Goal: Task Accomplishment & Management: Manage account settings

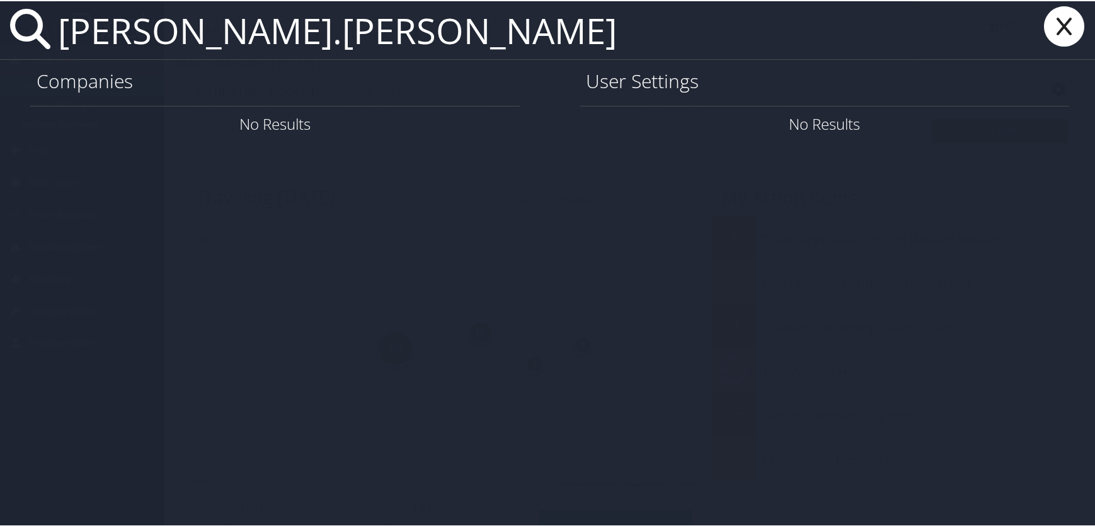
click at [147, 33] on input "kathy.steggall" at bounding box center [484, 29] width 863 height 58
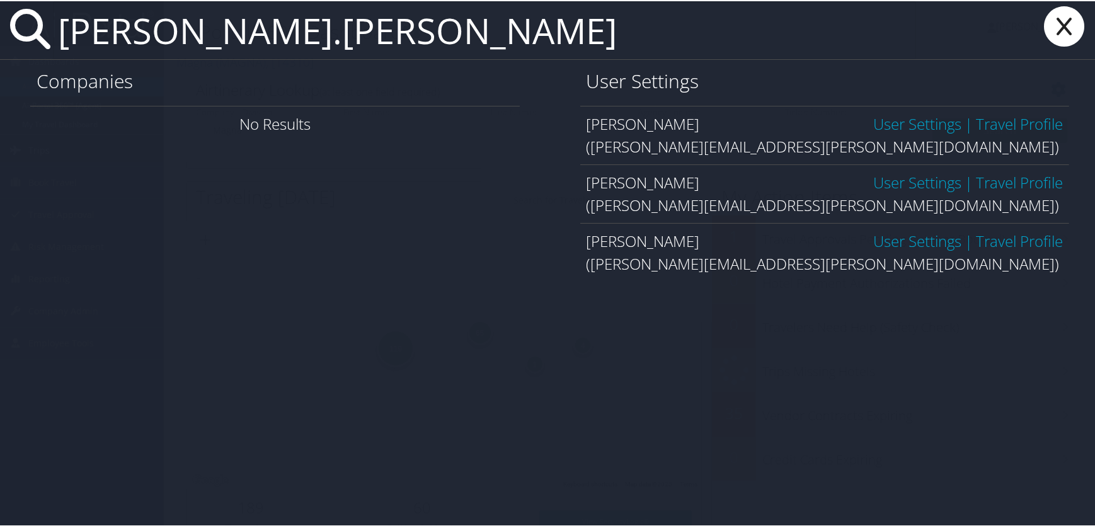
type input "kathleen.steggall"
click at [890, 183] on link "User Settings" at bounding box center [917, 181] width 88 height 21
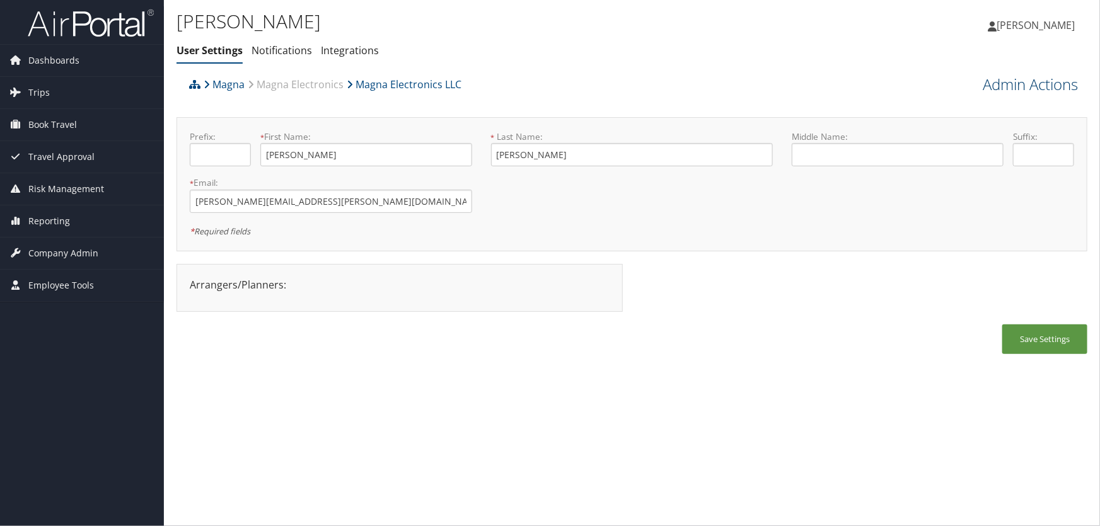
click at [1010, 86] on link "Admin Actions" at bounding box center [1030, 84] width 95 height 21
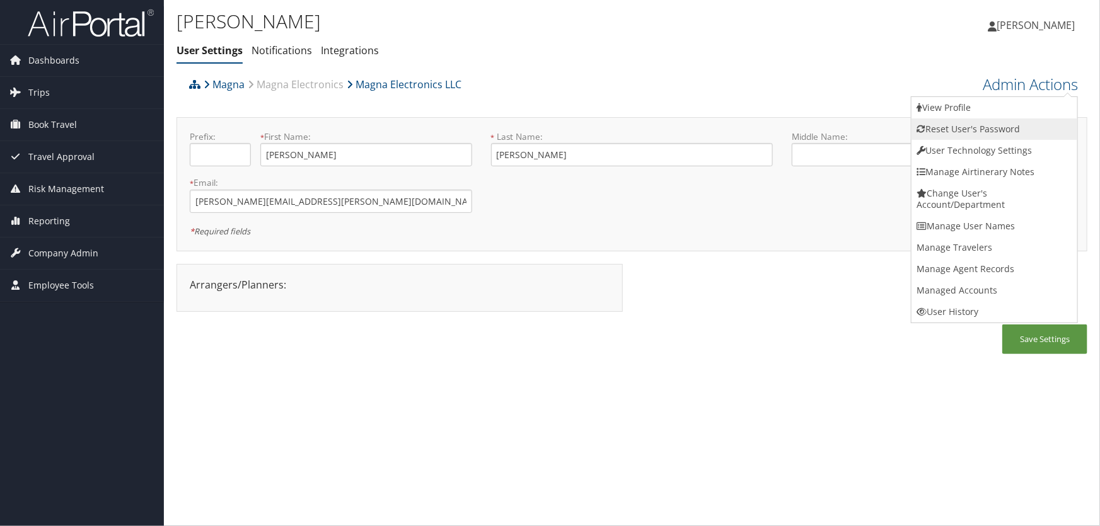
click at [980, 132] on link "Reset User's Password" at bounding box center [994, 128] width 166 height 21
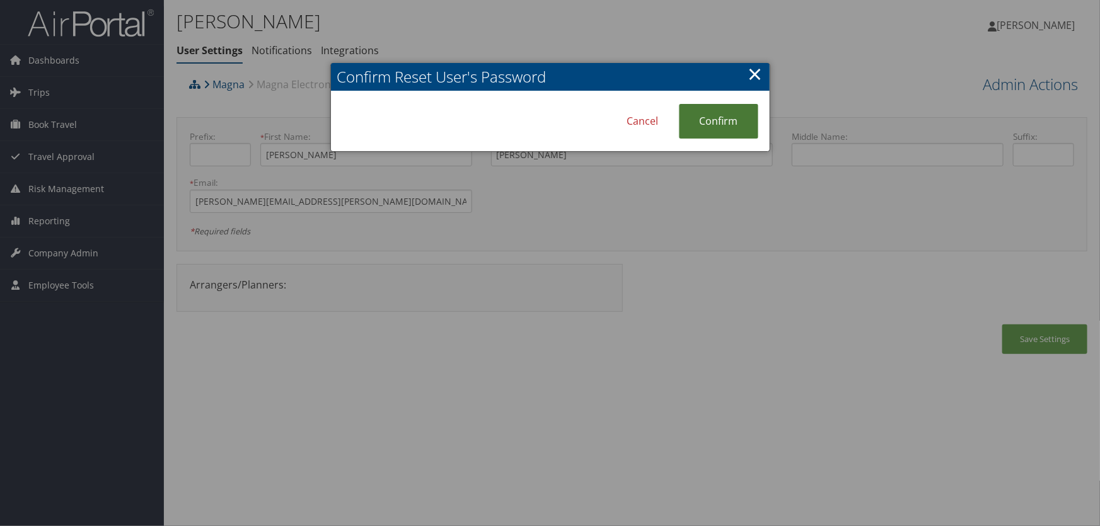
click at [716, 117] on link "Confirm" at bounding box center [718, 121] width 79 height 35
